Goal: Task Accomplishment & Management: Use online tool/utility

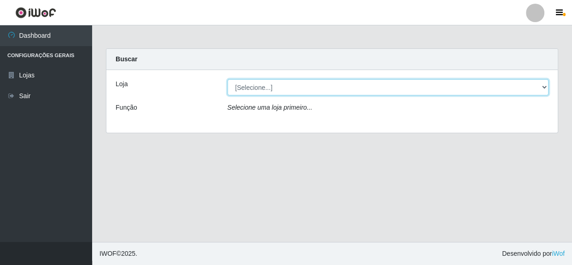
click at [326, 90] on select "[Selecione...] Rede Compras Supermercados - LOJA 5" at bounding box center [387, 87] width 321 height 16
select select "397"
click at [227, 79] on select "[Selecione...] Rede Compras Supermercados - LOJA 5" at bounding box center [387, 87] width 321 height 16
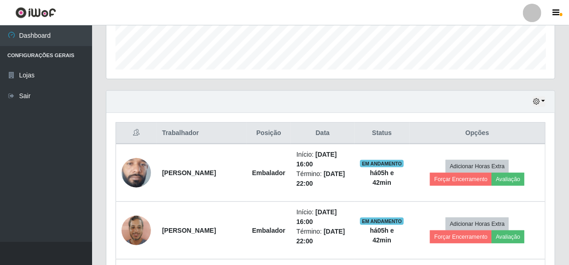
scroll to position [293, 0]
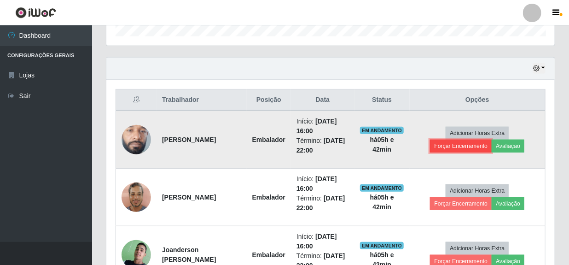
click at [465, 142] on button "Forçar Encerramento" at bounding box center [461, 145] width 62 height 13
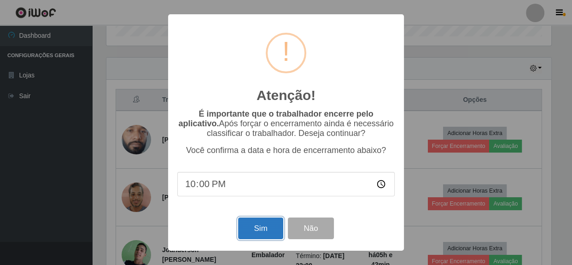
click at [266, 224] on button "Sim" at bounding box center [260, 228] width 45 height 22
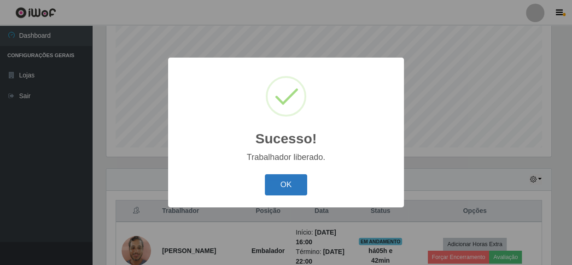
click at [294, 188] on button "OK" at bounding box center [286, 185] width 43 height 22
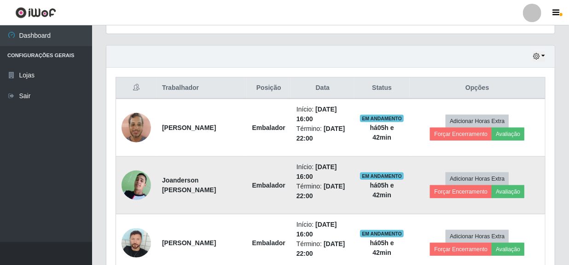
scroll to position [307, 0]
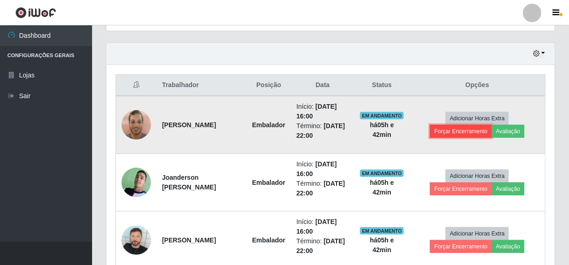
click at [463, 130] on button "Forçar Encerramento" at bounding box center [461, 131] width 62 height 13
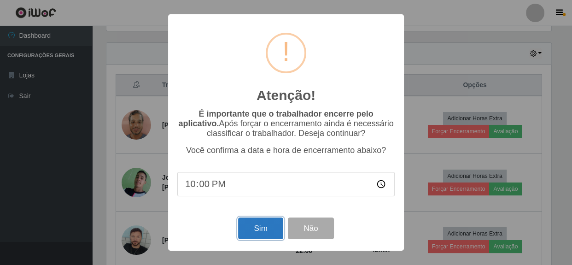
click at [263, 225] on button "Sim" at bounding box center [260, 228] width 45 height 22
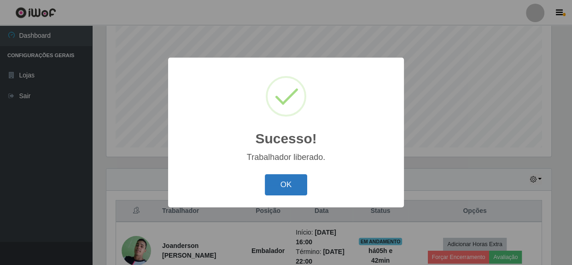
click at [284, 178] on button "OK" at bounding box center [286, 185] width 43 height 22
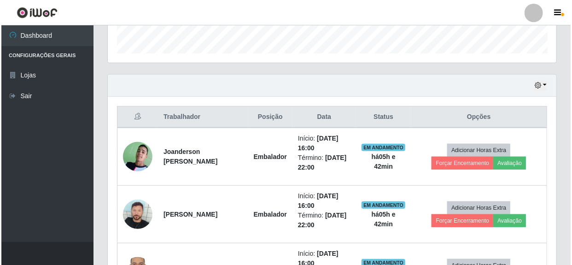
scroll to position [307, 0]
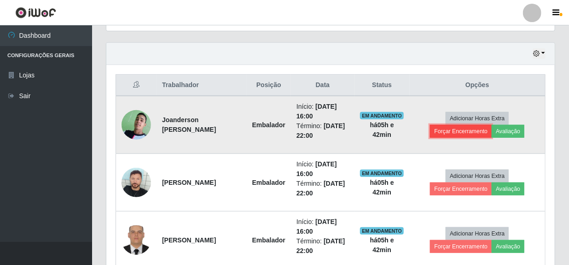
click at [450, 133] on button "Forçar Encerramento" at bounding box center [461, 131] width 62 height 13
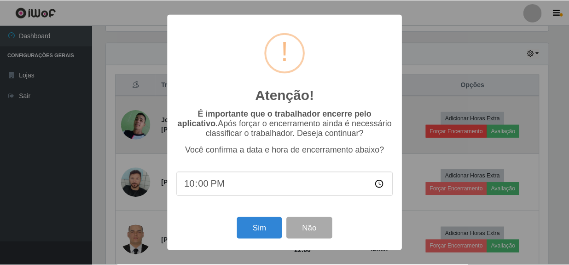
scroll to position [191, 444]
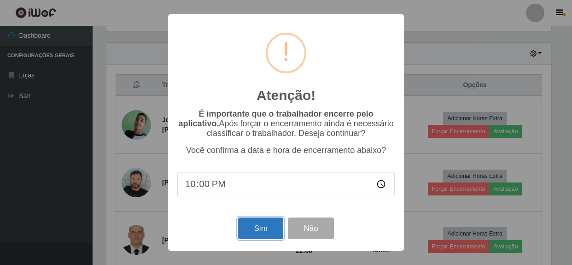
click at [267, 232] on button "Sim" at bounding box center [260, 228] width 45 height 22
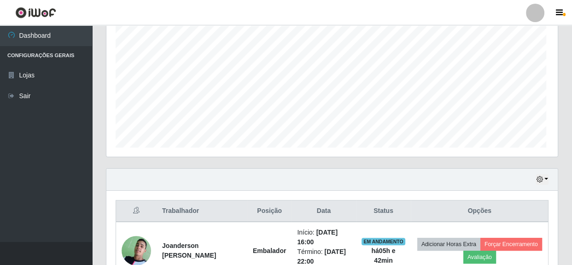
scroll to position [0, 0]
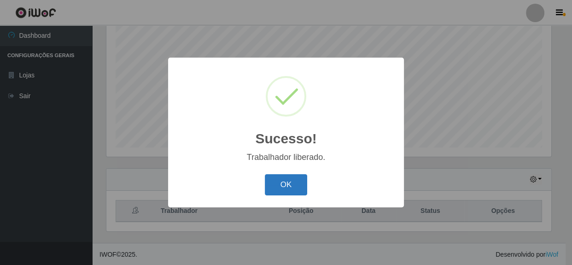
click at [283, 189] on button "OK" at bounding box center [286, 185] width 43 height 22
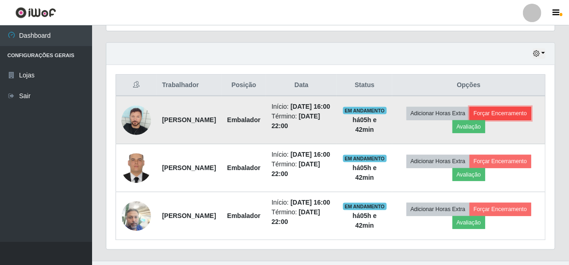
click at [469, 120] on button "Forçar Encerramento" at bounding box center [500, 113] width 62 height 13
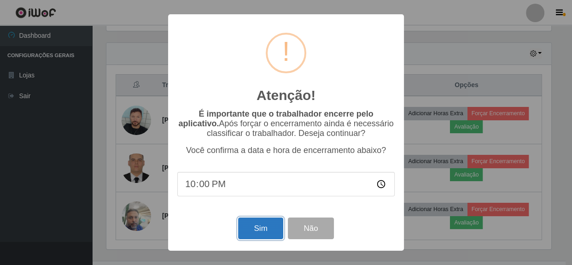
click at [275, 220] on button "Sim" at bounding box center [260, 228] width 45 height 22
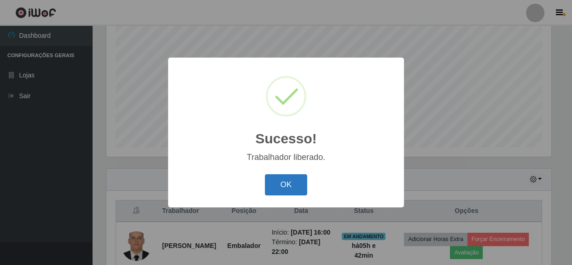
click at [279, 184] on button "OK" at bounding box center [286, 185] width 43 height 22
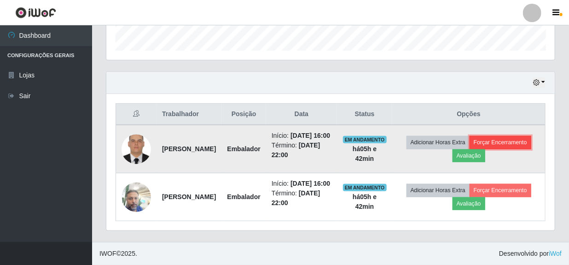
click at [481, 142] on button "Forçar Encerramento" at bounding box center [500, 142] width 62 height 13
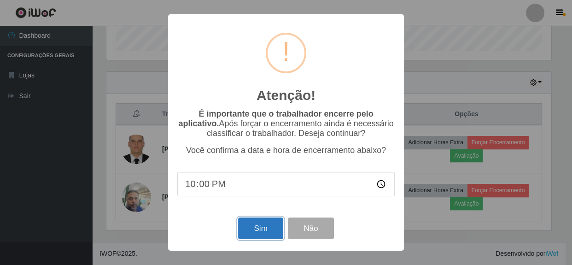
click at [264, 237] on button "Sim" at bounding box center [260, 228] width 45 height 22
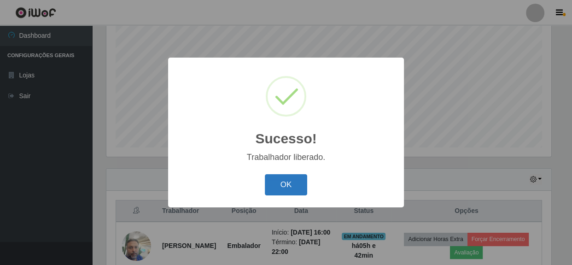
click at [299, 180] on button "OK" at bounding box center [286, 185] width 43 height 22
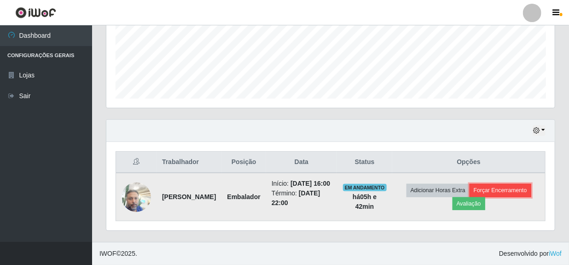
click at [469, 197] on button "Forçar Encerramento" at bounding box center [500, 190] width 62 height 13
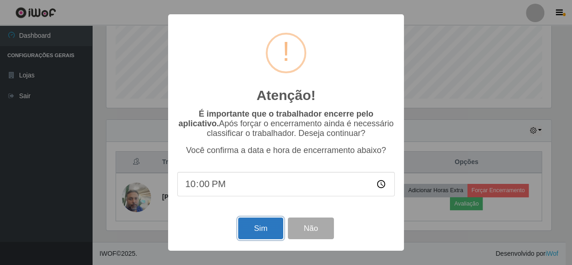
click at [263, 230] on button "Sim" at bounding box center [260, 228] width 45 height 22
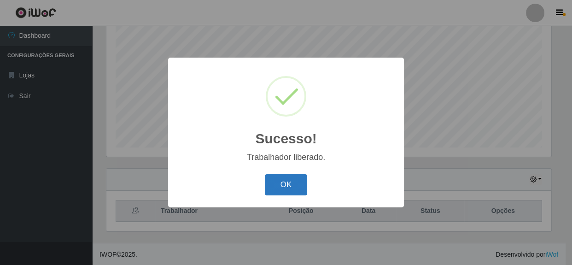
click at [287, 185] on button "OK" at bounding box center [286, 185] width 43 height 22
